Goal: Transaction & Acquisition: Book appointment/travel/reservation

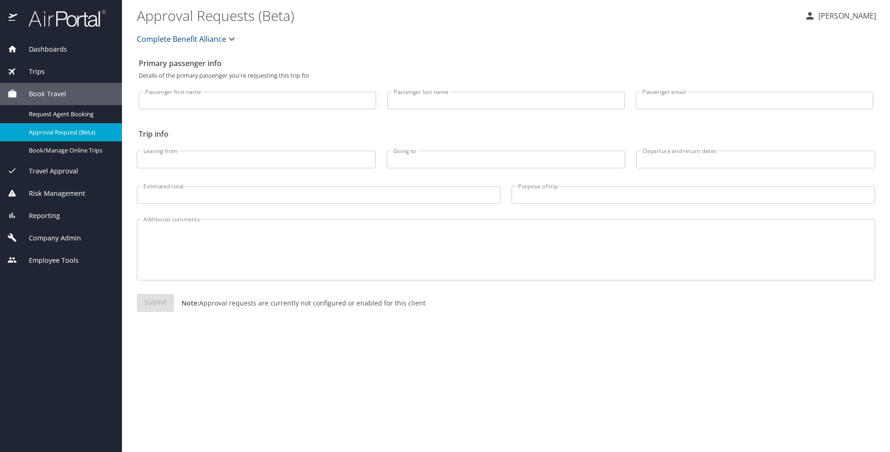
click at [58, 91] on span "Book Travel" at bounding box center [41, 94] width 49 height 10
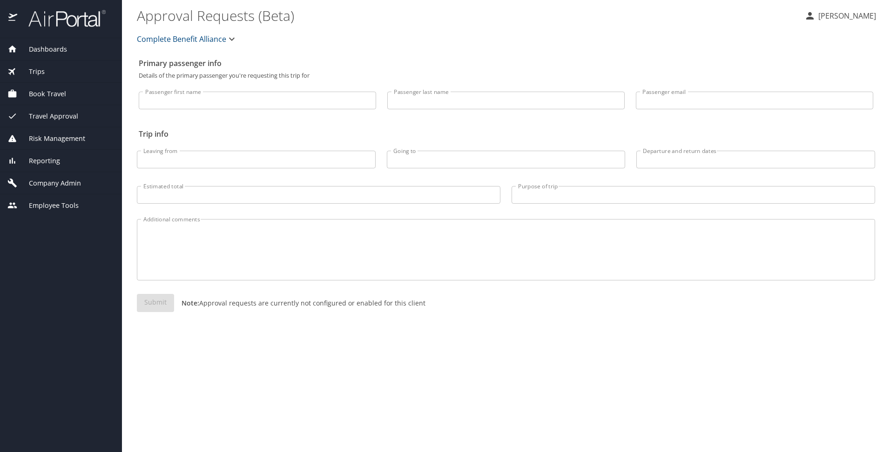
click at [44, 94] on span "Book Travel" at bounding box center [41, 94] width 49 height 10
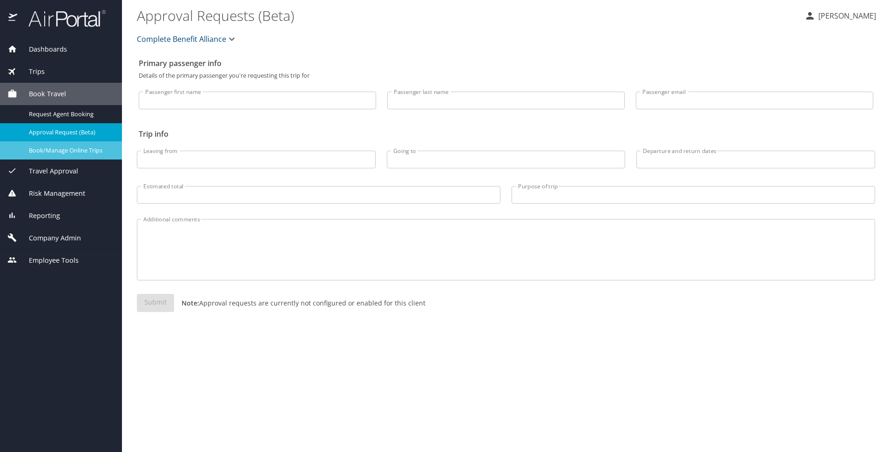
click at [47, 147] on span "Book/Manage Online Trips" at bounding box center [70, 150] width 82 height 9
